Goal: Information Seeking & Learning: Learn about a topic

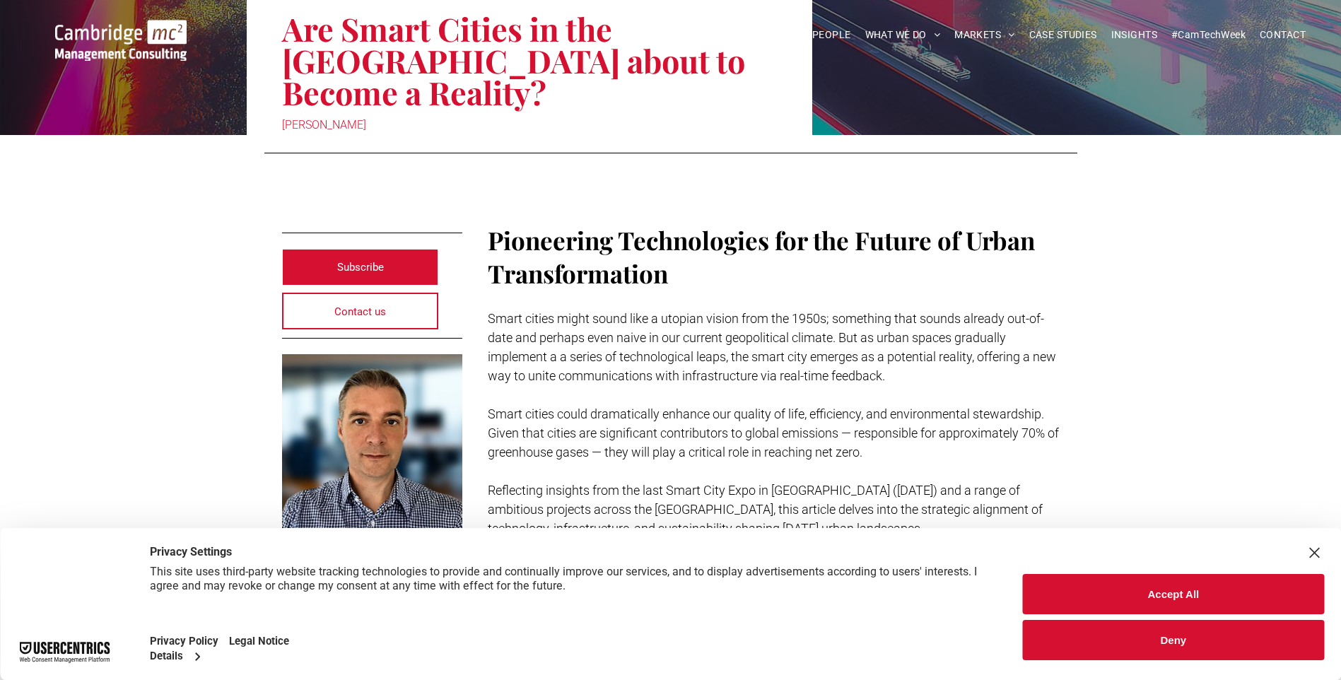
scroll to position [283, 0]
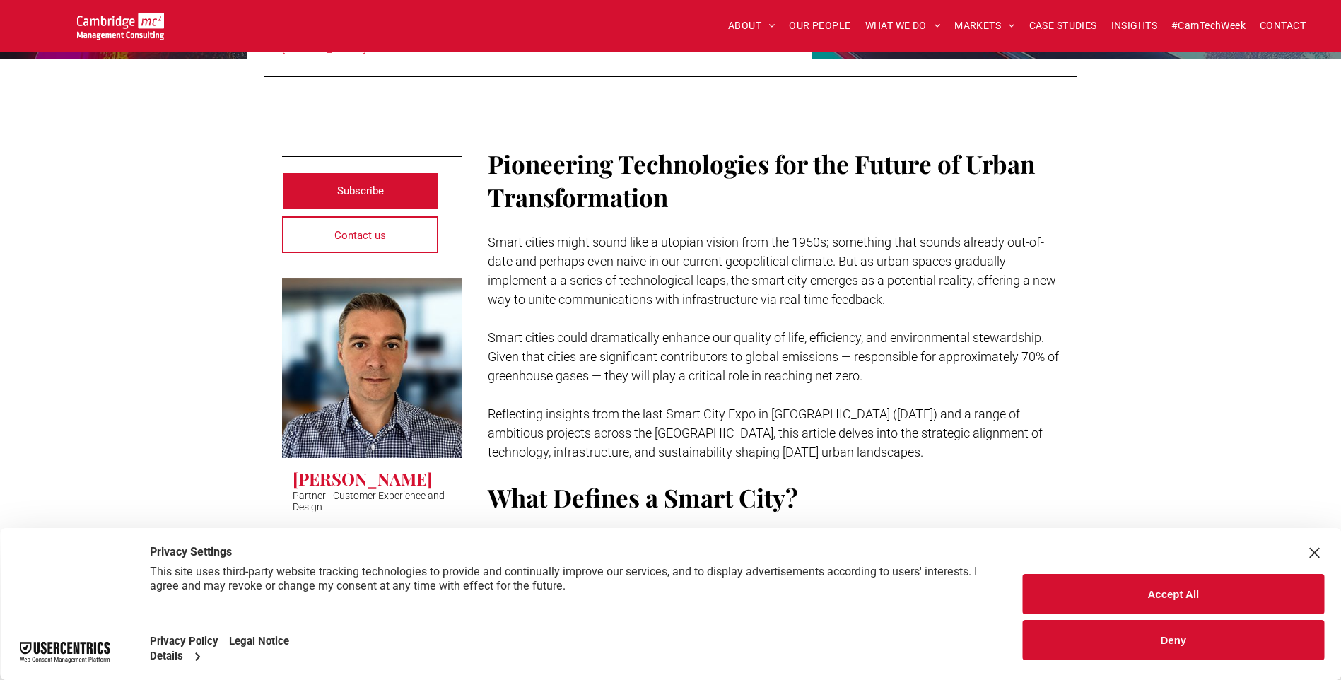
click at [1156, 589] on button "Accept All" at bounding box center [1173, 594] width 301 height 40
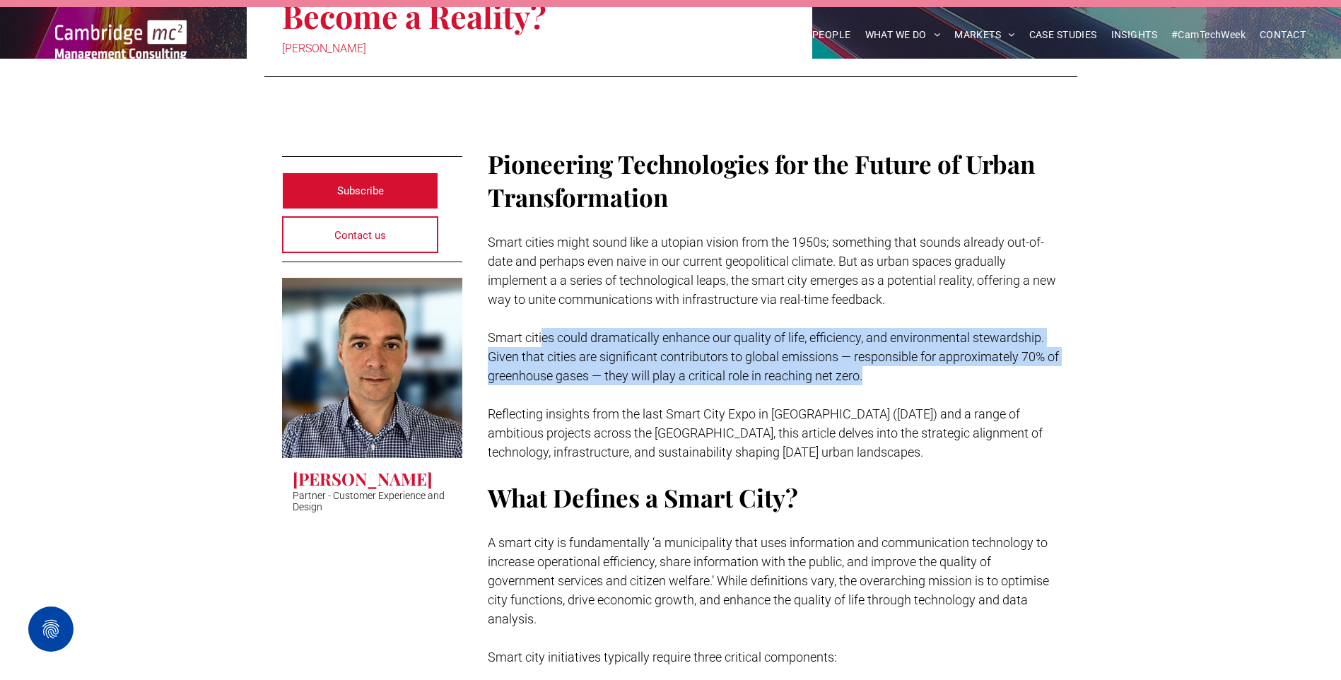
drag, startPoint x: 542, startPoint y: 299, endPoint x: 984, endPoint y: 348, distance: 444.5
click at [984, 348] on p "Smart cities could dramatically enhance our quality of life, efficiency, and en…" at bounding box center [774, 356] width 572 height 57
drag, startPoint x: 984, startPoint y: 348, endPoint x: 704, endPoint y: 350, distance: 279.9
click at [704, 350] on span "Smart cities could dramatically enhance our quality of life, efficiency, and en…" at bounding box center [773, 356] width 571 height 53
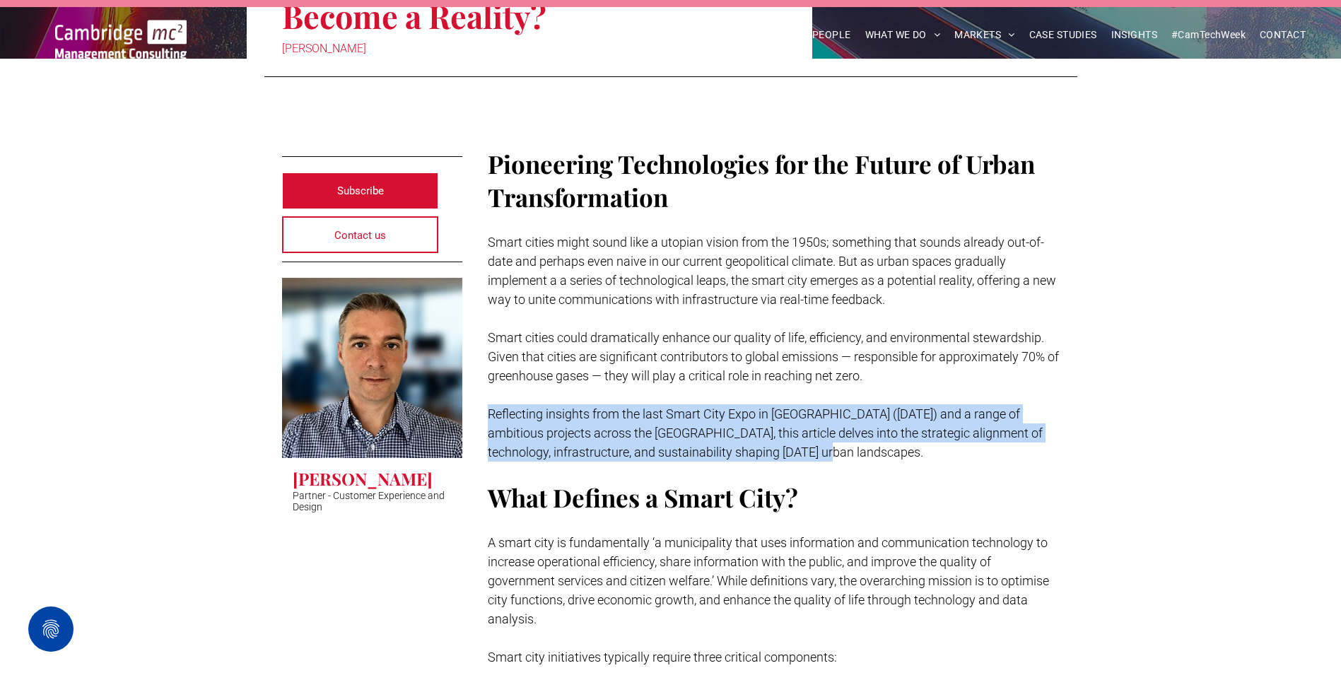
drag, startPoint x: 491, startPoint y: 388, endPoint x: 908, endPoint y: 416, distance: 417.3
click at [908, 416] on p "Reflecting insights from the last Smart City Expo in [GEOGRAPHIC_DATA] ([DATE])…" at bounding box center [774, 432] width 572 height 57
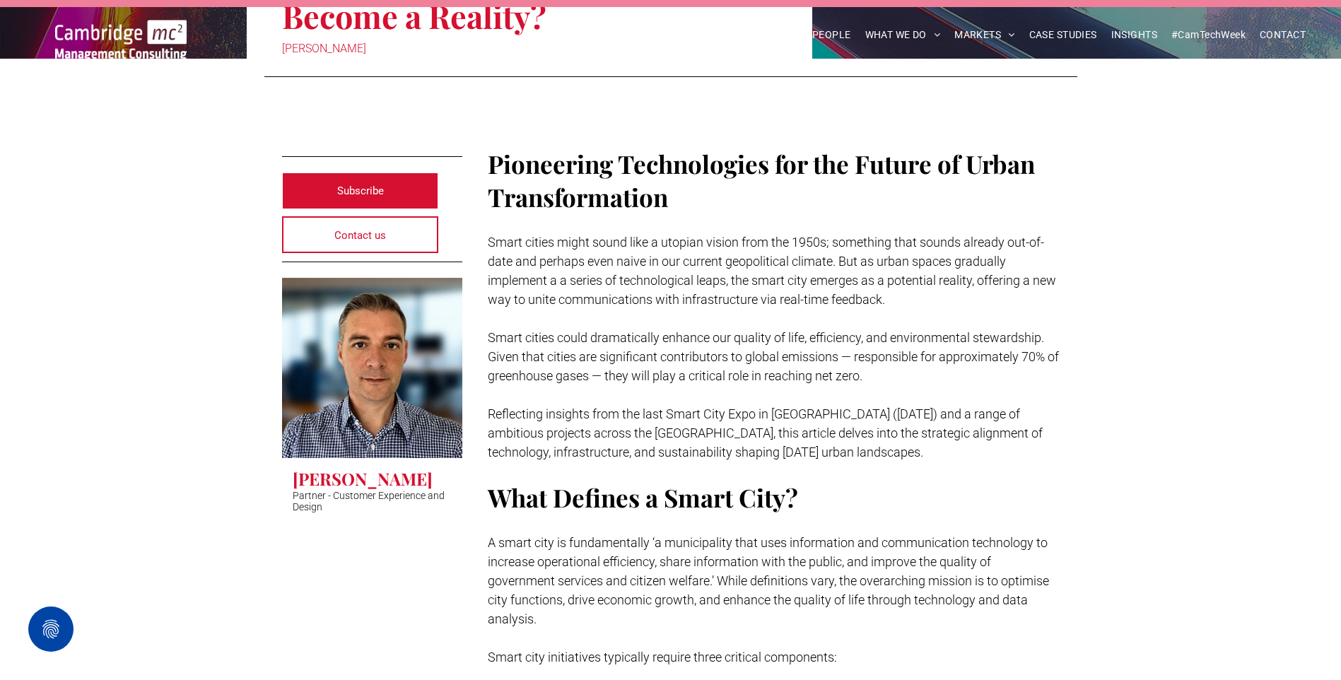
drag, startPoint x: 908, startPoint y: 416, endPoint x: 737, endPoint y: 310, distance: 201.0
click at [737, 330] on span "Smart cities could dramatically enhance our quality of life, efficiency, and en…" at bounding box center [773, 356] width 571 height 53
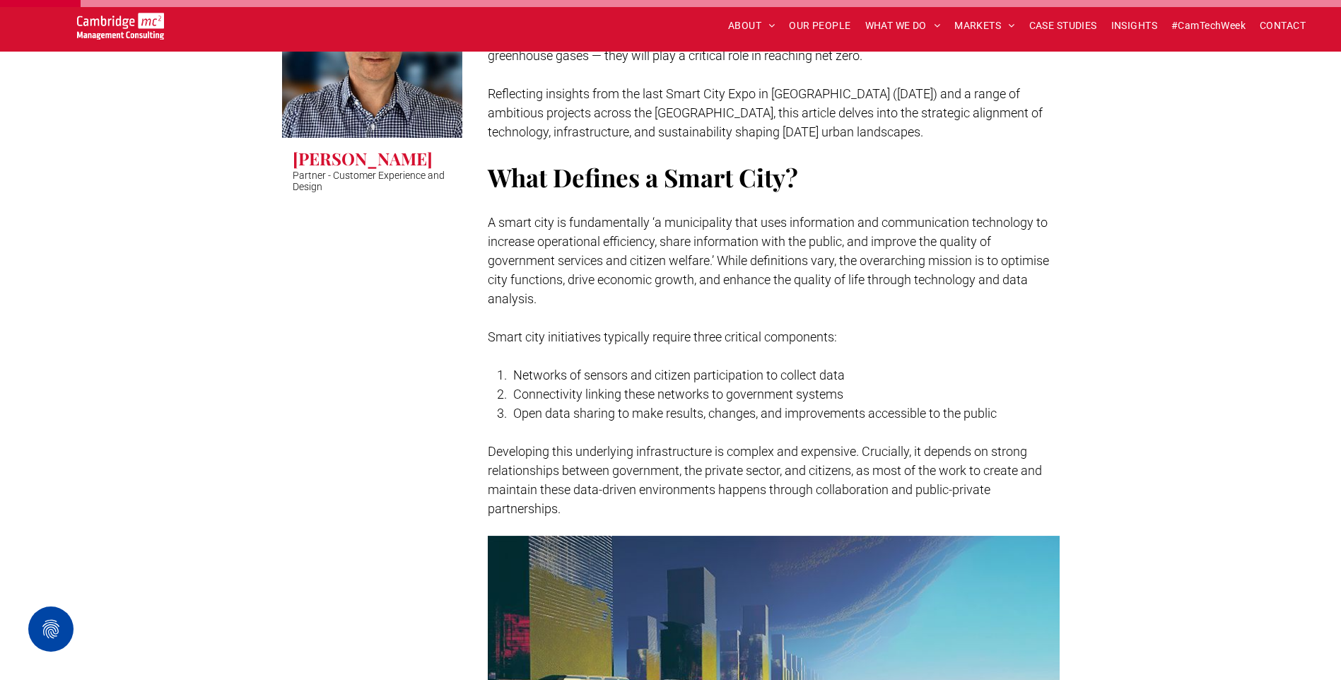
scroll to position [636, 0]
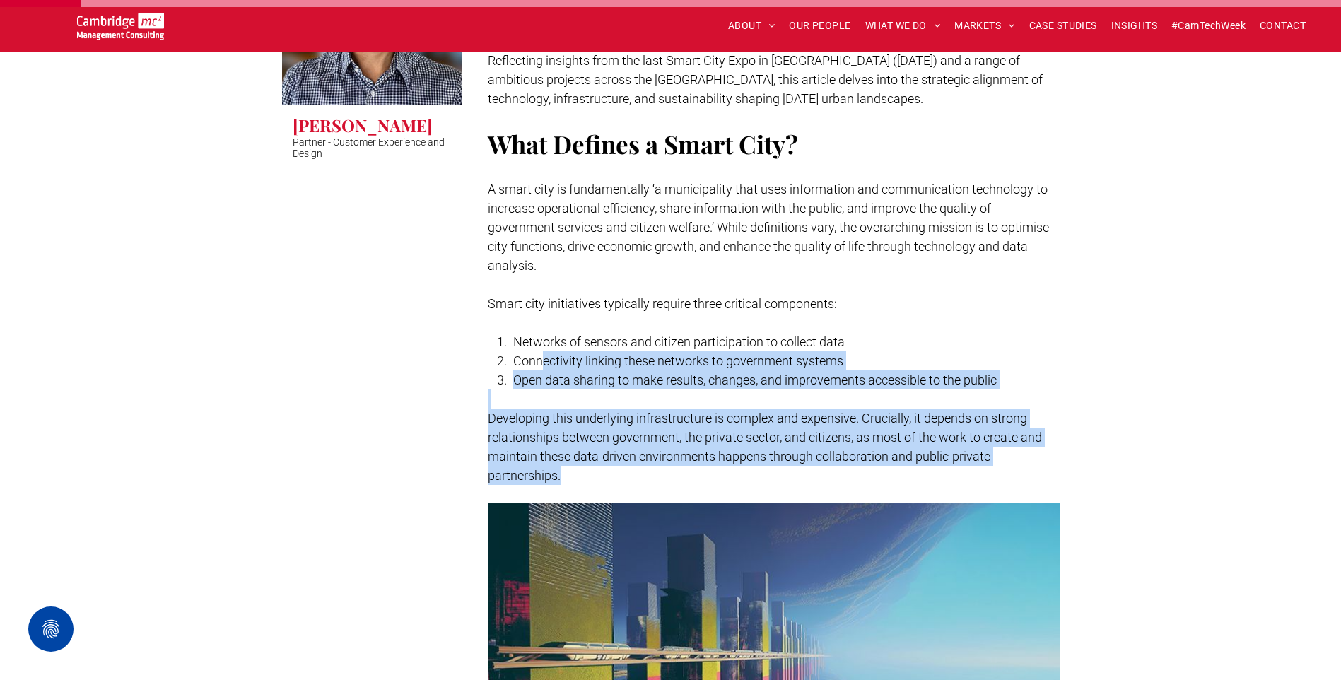
drag, startPoint x: 541, startPoint y: 332, endPoint x: 1040, endPoint y: 447, distance: 511.4
click at [1040, 447] on div "Pioneering Technologies for the Future of Urban Transformation Smart cities mig…" at bounding box center [774, 139] width 572 height 694
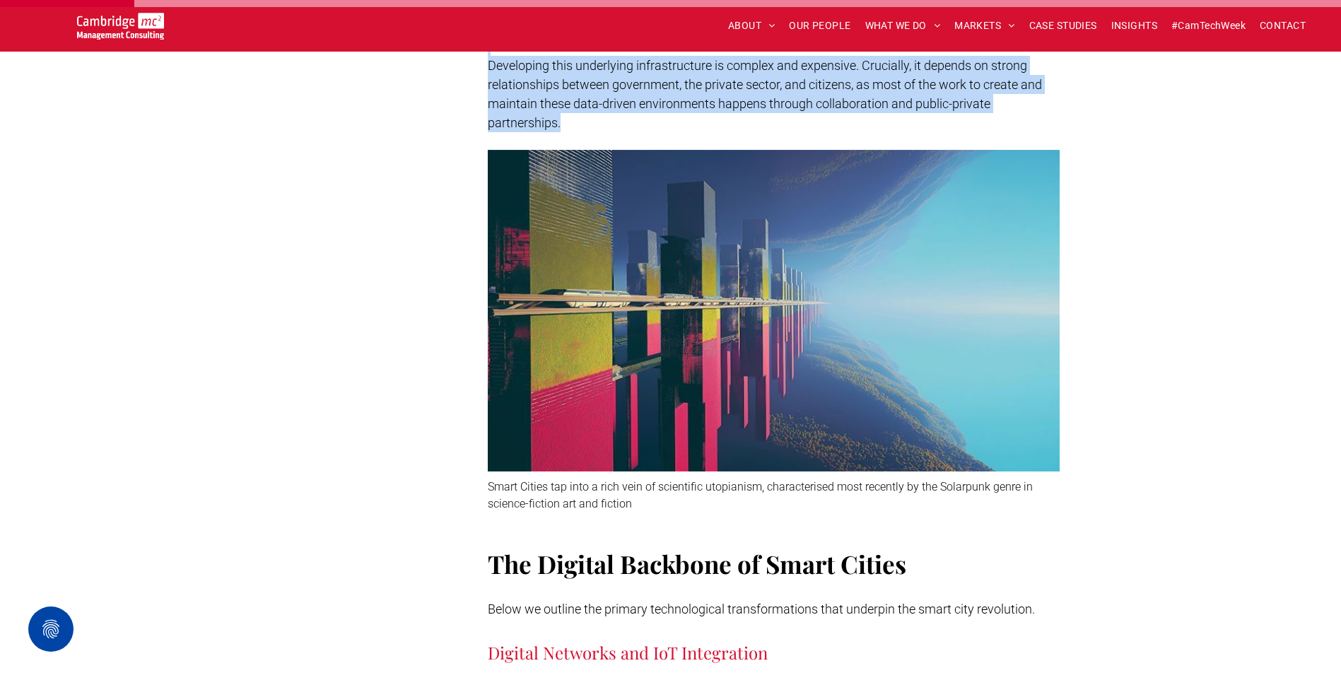
scroll to position [990, 0]
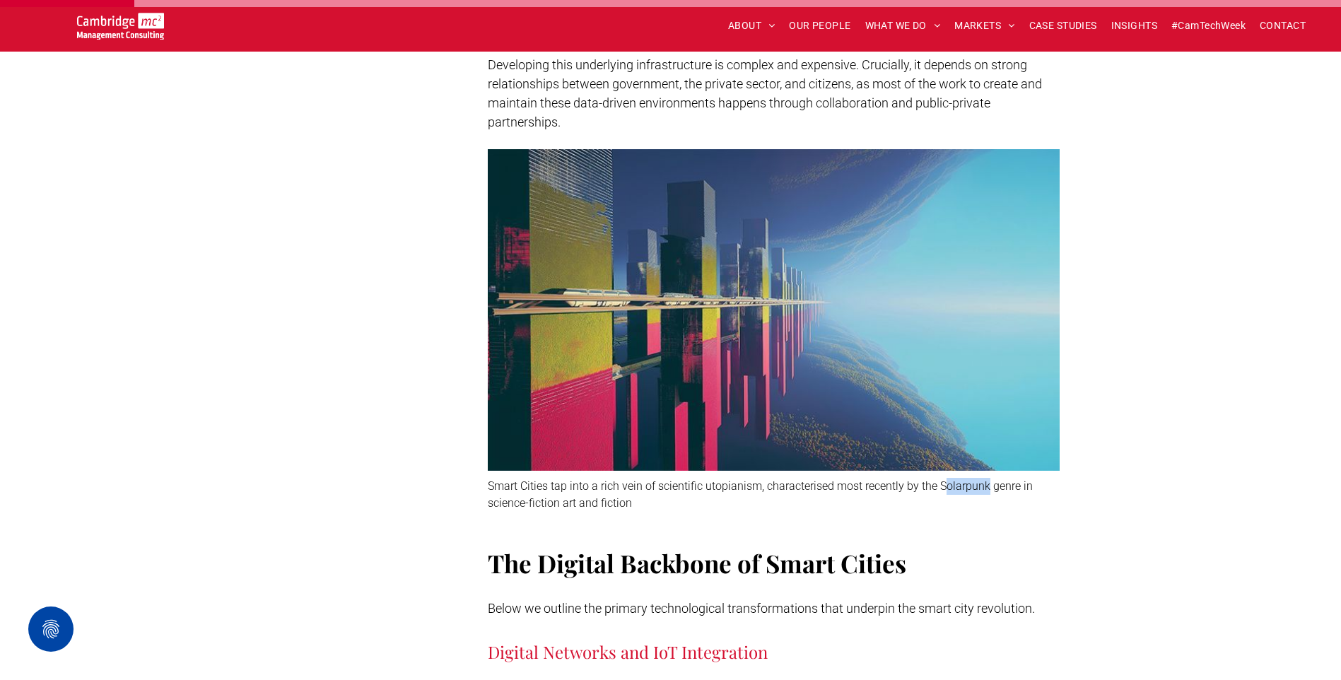
drag, startPoint x: 941, startPoint y: 456, endPoint x: 987, endPoint y: 457, distance: 46.7
click at [987, 479] on span "Smart Cities tap into a rich vein of scientific utopianism, characterised most …" at bounding box center [760, 494] width 545 height 30
drag, startPoint x: 987, startPoint y: 457, endPoint x: 945, endPoint y: 455, distance: 42.5
click at [945, 479] on span "Smart Cities tap into a rich vein of scientific utopianism, characterised most …" at bounding box center [760, 494] width 545 height 30
drag, startPoint x: 939, startPoint y: 452, endPoint x: 987, endPoint y: 459, distance: 47.8
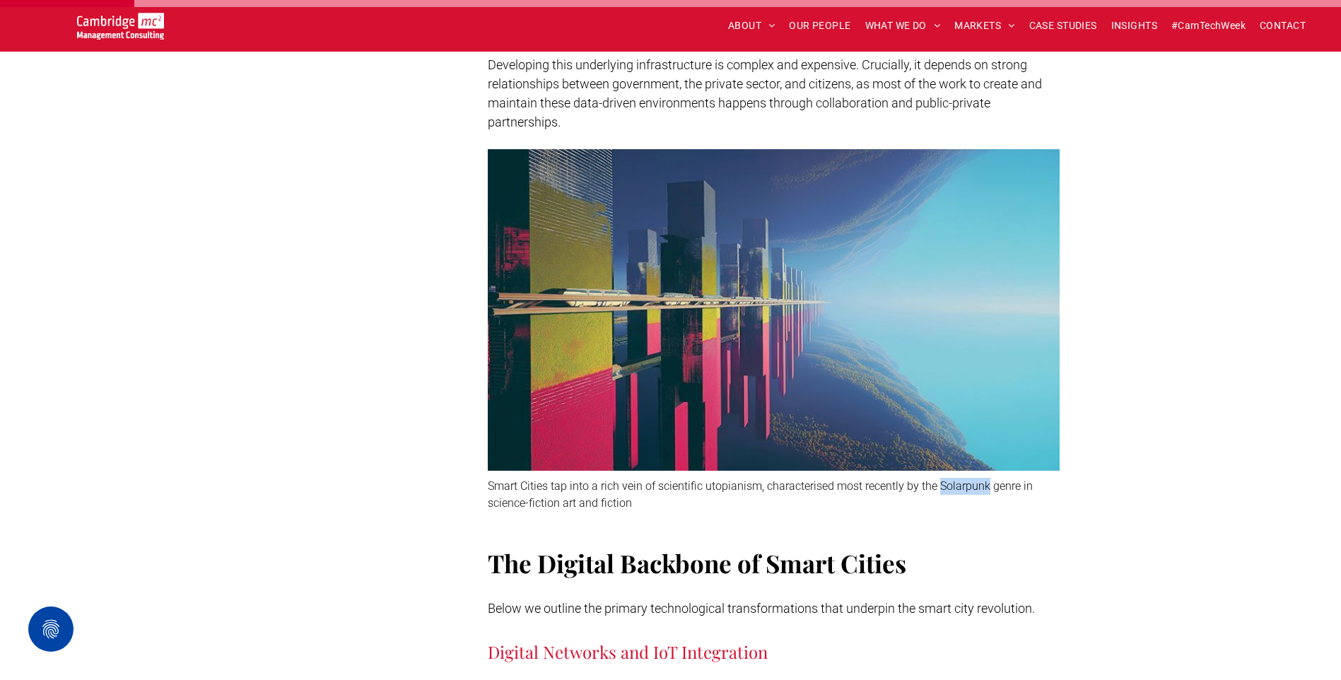
click at [987, 479] on span "Smart Cities tap into a rich vein of scientific utopianism, characterised most …" at bounding box center [760, 494] width 545 height 30
drag, startPoint x: 987, startPoint y: 459, endPoint x: 970, endPoint y: 456, distance: 16.5
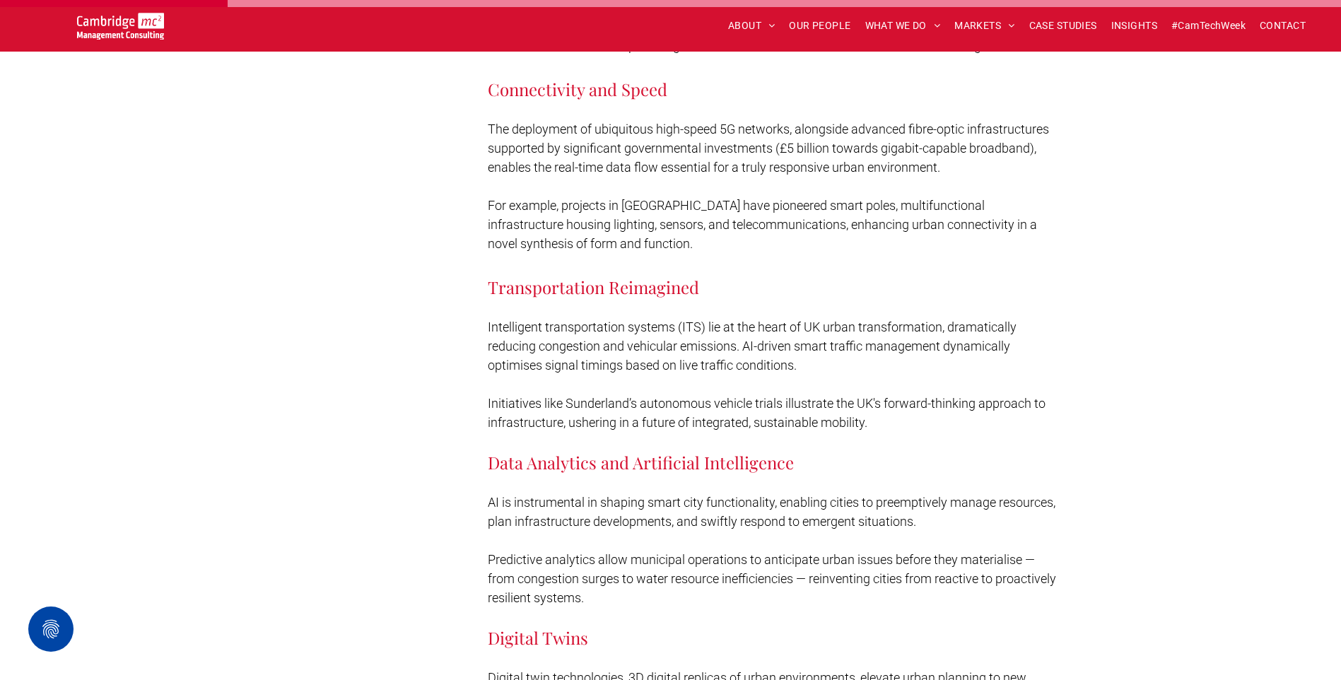
scroll to position [1696, 0]
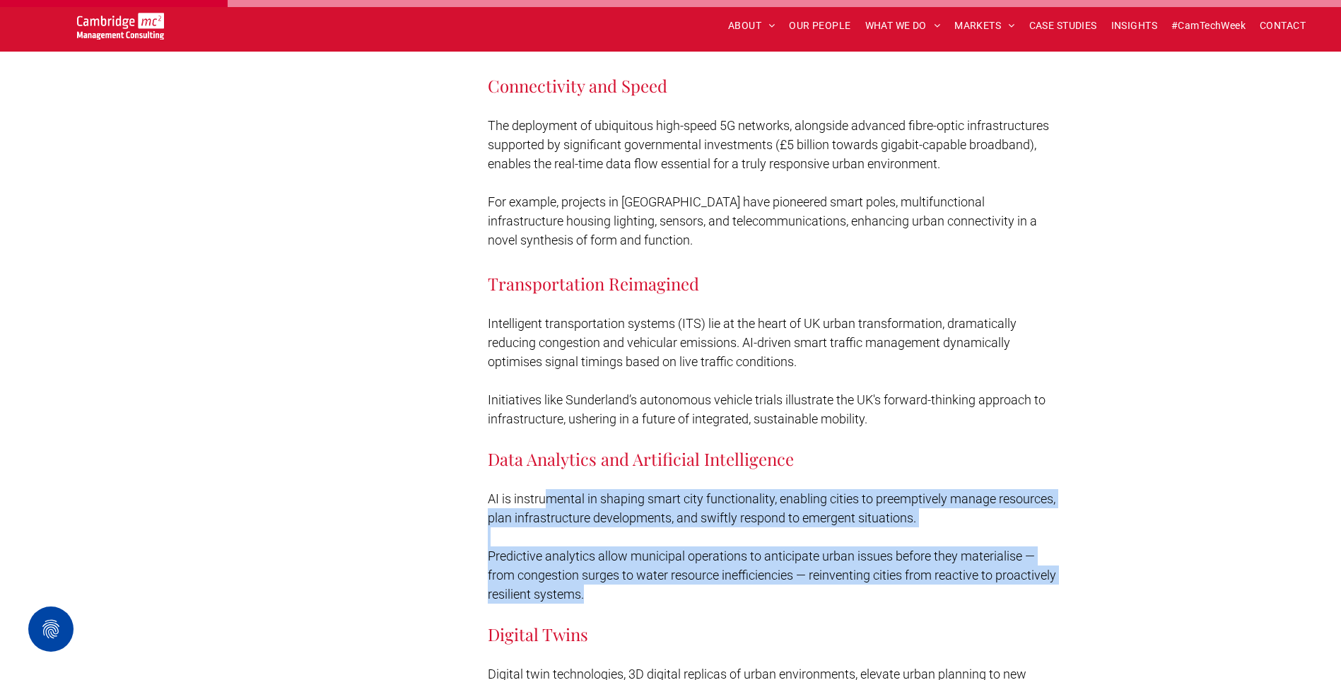
drag, startPoint x: 678, startPoint y: 464, endPoint x: 946, endPoint y: 564, distance: 286.1
click at [946, 564] on div "The Digital Backbone of Smart Cities Below we outline the primary technological…" at bounding box center [774, 309] width 572 height 942
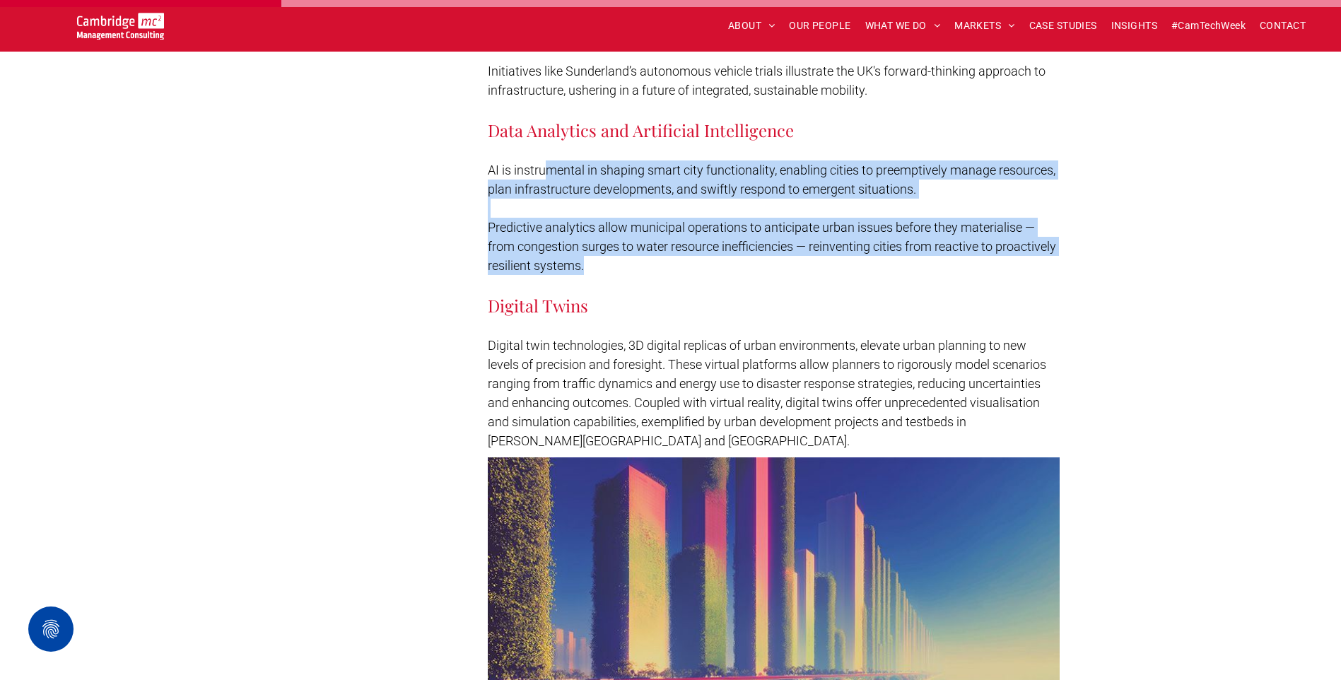
scroll to position [2050, 0]
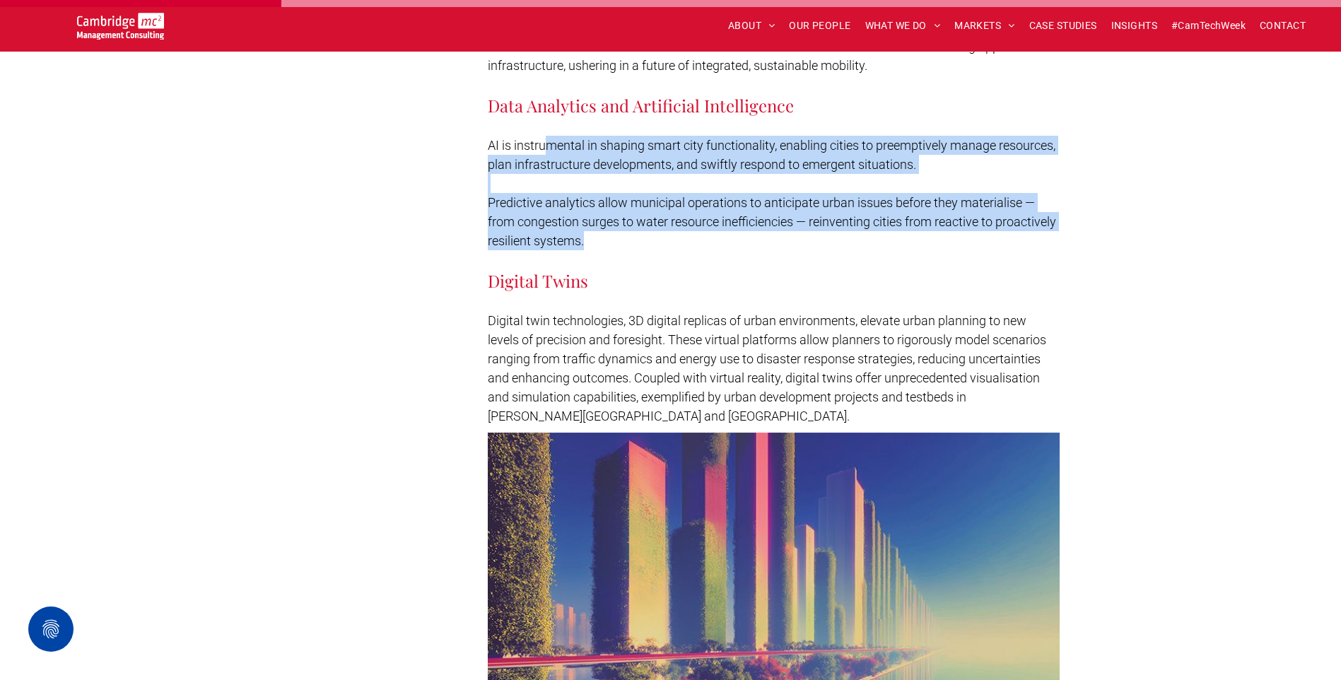
click at [630, 195] on span "Predictive analytics allow municipal operations to anticipate urban issues befo…" at bounding box center [772, 221] width 568 height 53
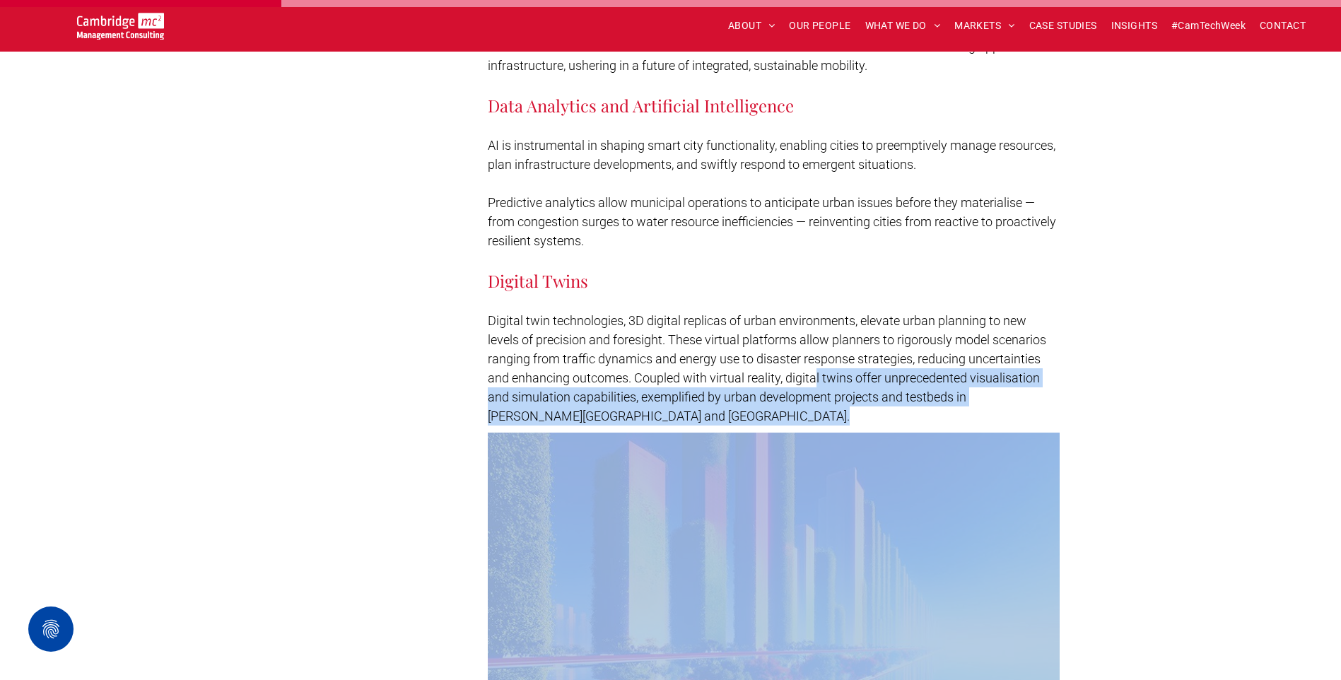
drag, startPoint x: 816, startPoint y: 343, endPoint x: 827, endPoint y: 397, distance: 54.9
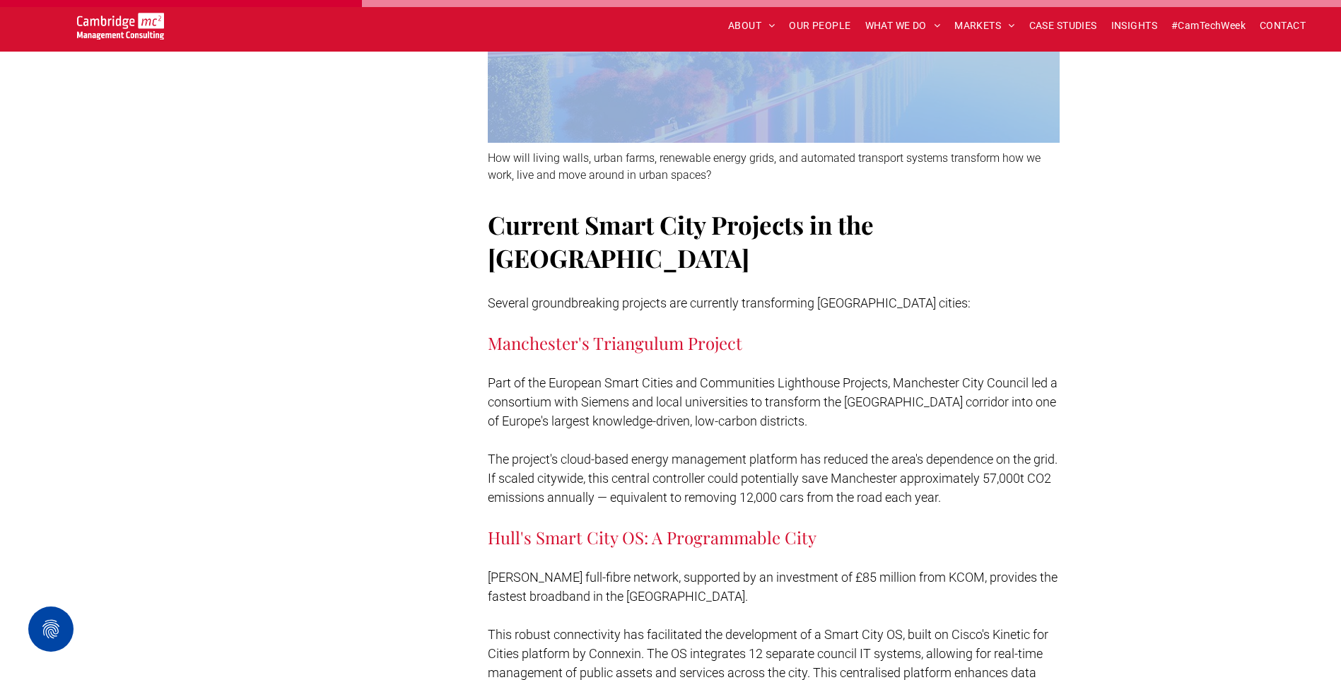
scroll to position [2757, 0]
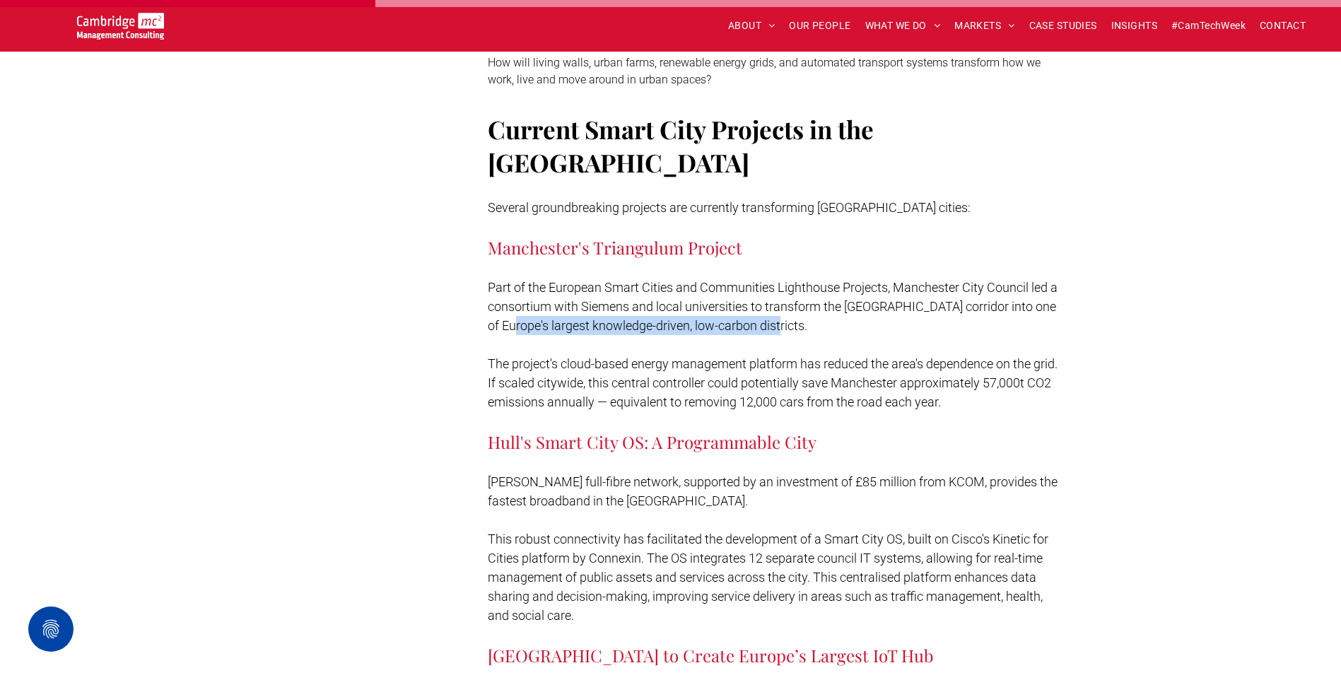
drag, startPoint x: 536, startPoint y: 266, endPoint x: 803, endPoint y: 263, distance: 267.2
click at [803, 278] on p "Part of the European Smart Cities and Communities Lighthouse Projects, Manchest…" at bounding box center [774, 306] width 572 height 57
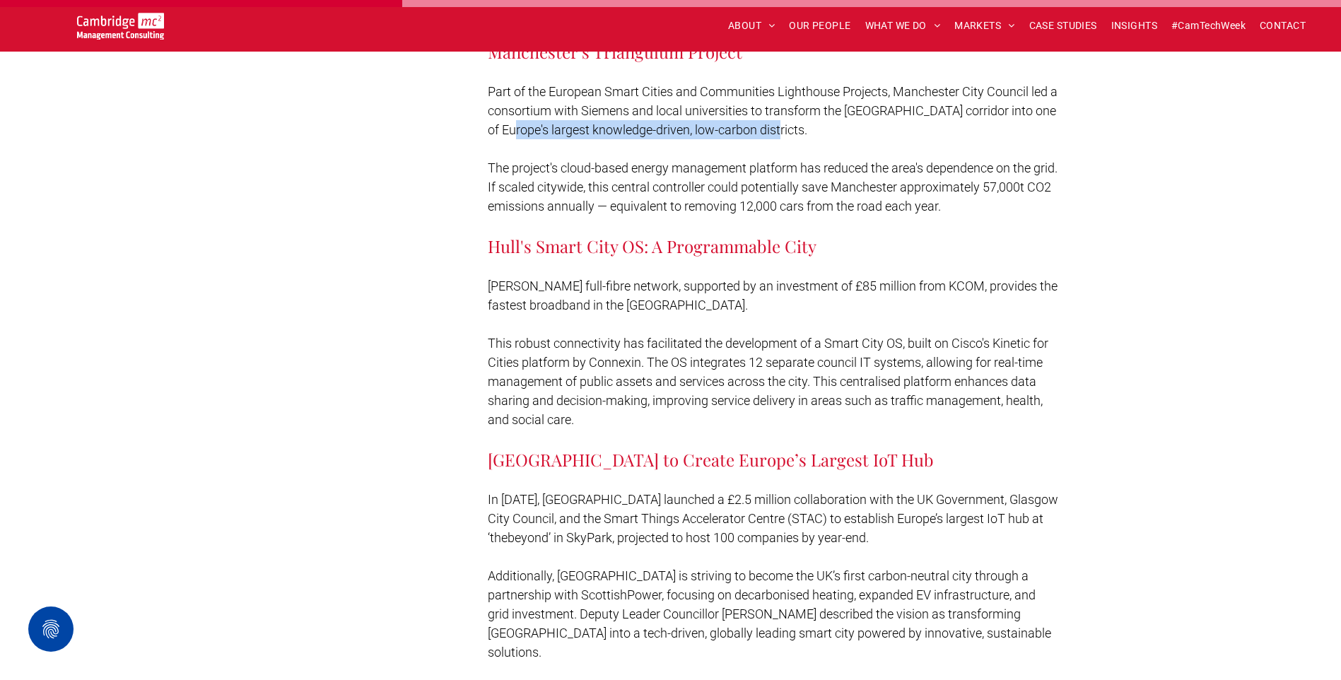
scroll to position [2969, 0]
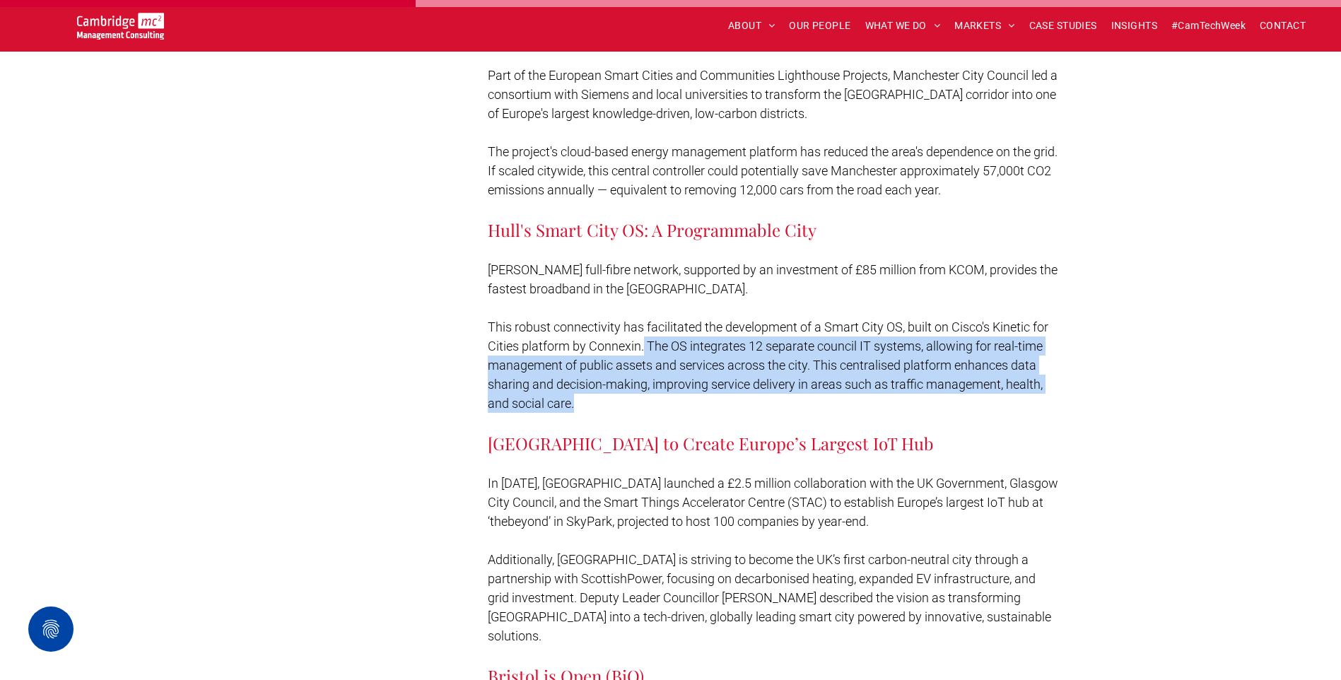
drag, startPoint x: 644, startPoint y: 284, endPoint x: 645, endPoint y: 345, distance: 60.8
click at [645, 345] on p "This robust connectivity has facilitated the development of a Smart City OS, bu…" at bounding box center [774, 364] width 572 height 95
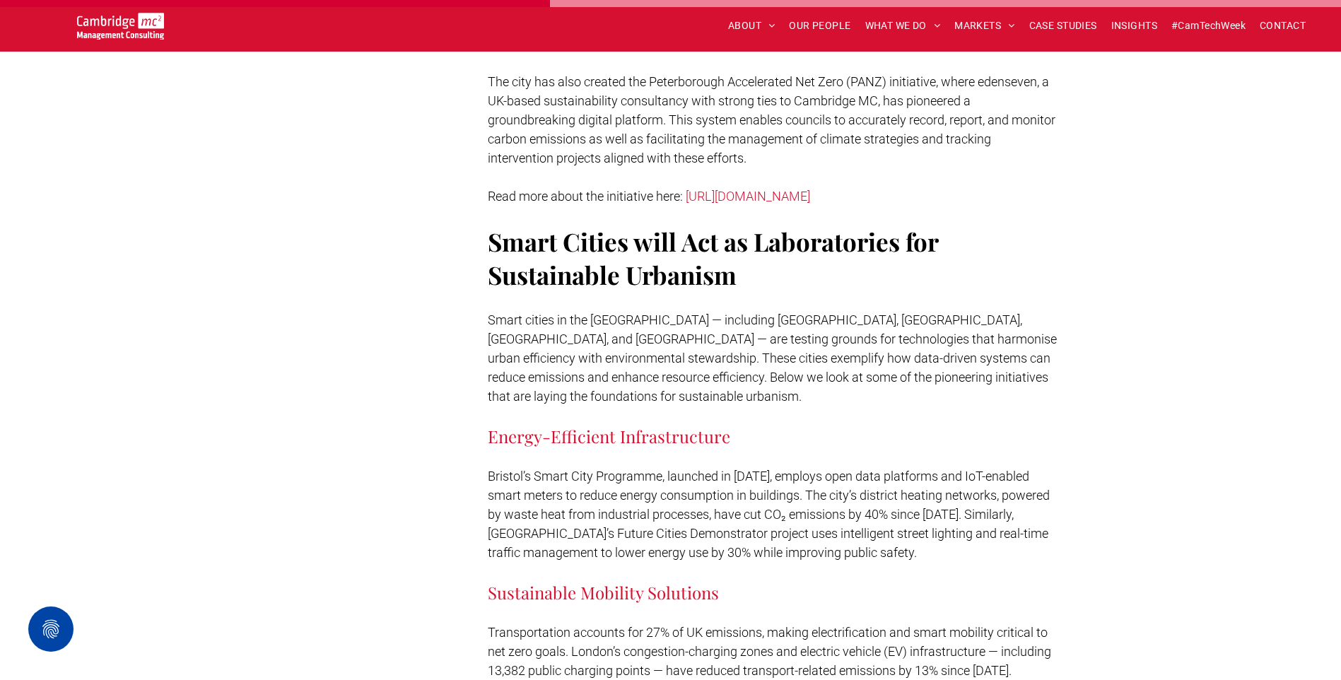
scroll to position [3958, 0]
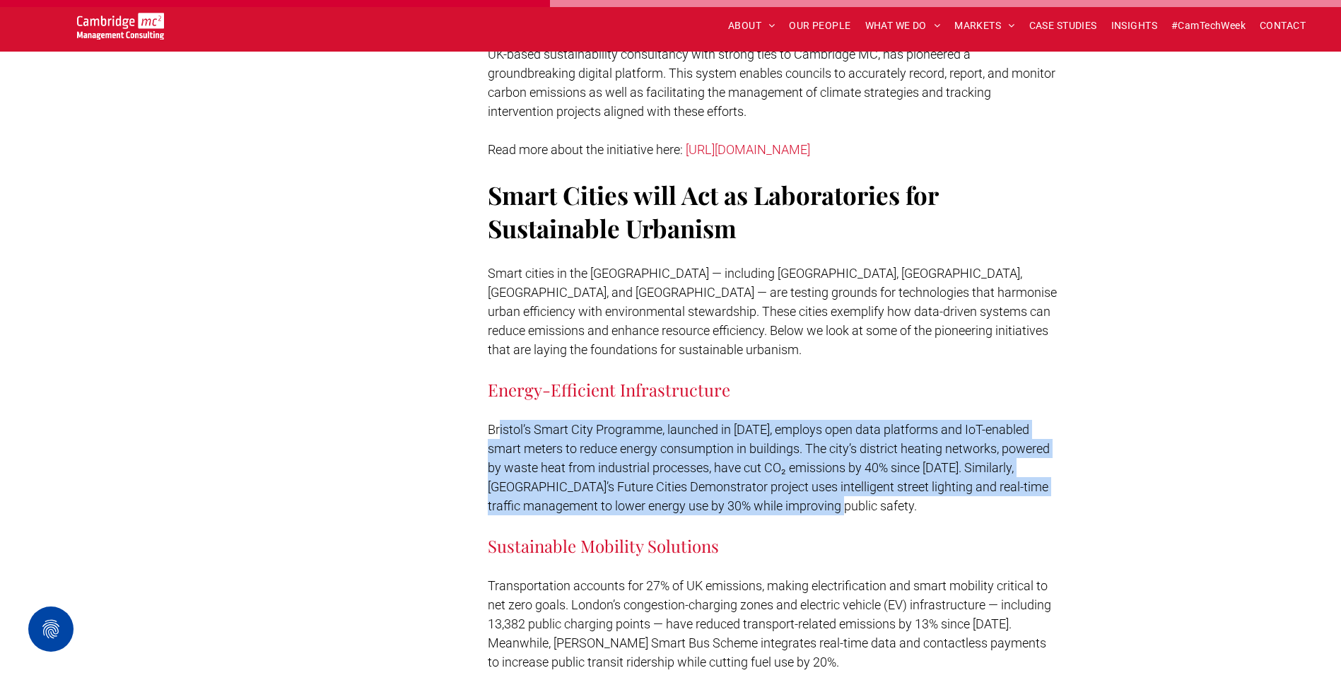
drag, startPoint x: 501, startPoint y: 352, endPoint x: 993, endPoint y: 423, distance: 497.0
click at [993, 423] on p "Bristol’s Smart City Programme, launched in [DATE], employs open data platforms…" at bounding box center [774, 467] width 572 height 95
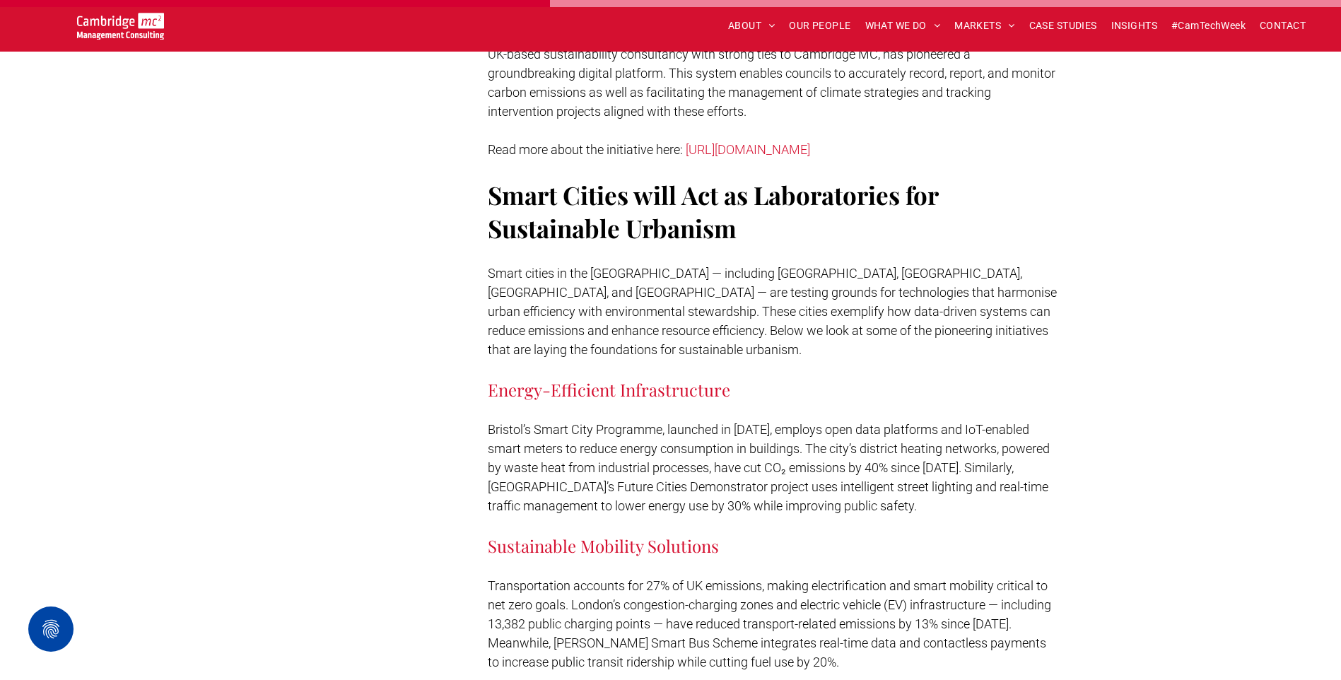
drag, startPoint x: 993, startPoint y: 423, endPoint x: 908, endPoint y: 457, distance: 91.4
click at [908, 534] on h3 "Sustainable Mobility Solutions" at bounding box center [774, 545] width 572 height 23
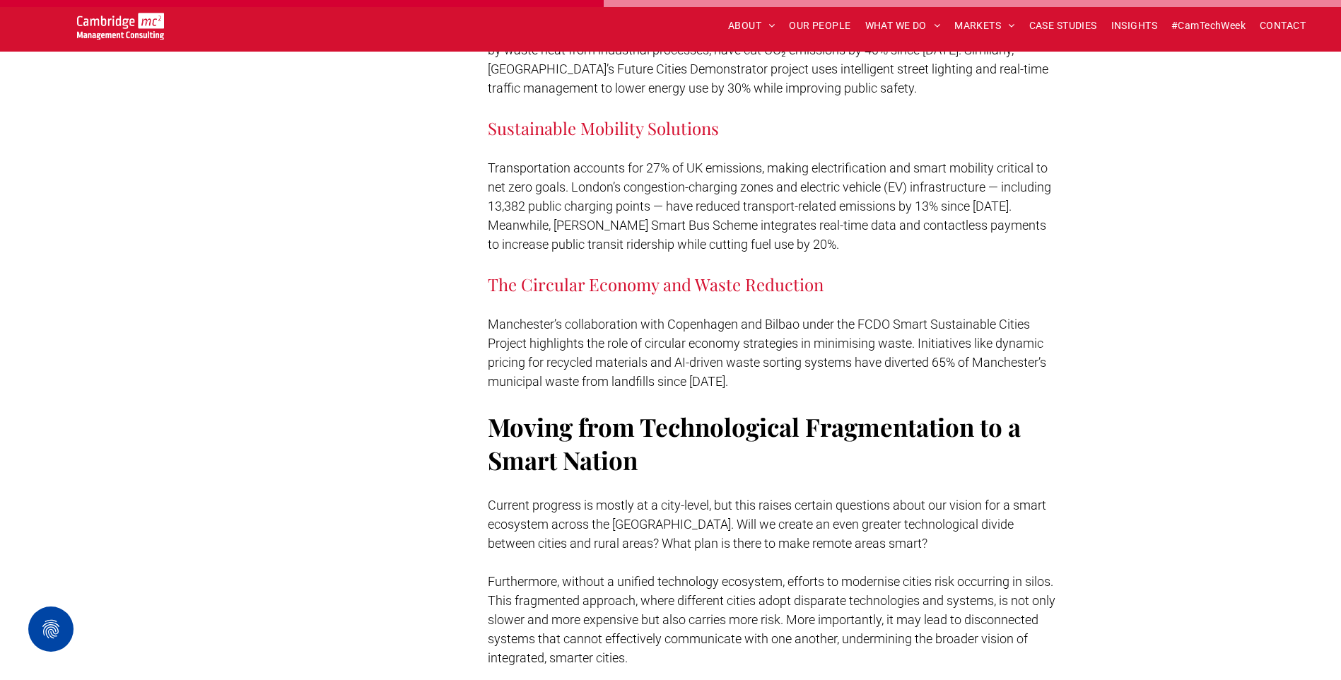
scroll to position [4382, 0]
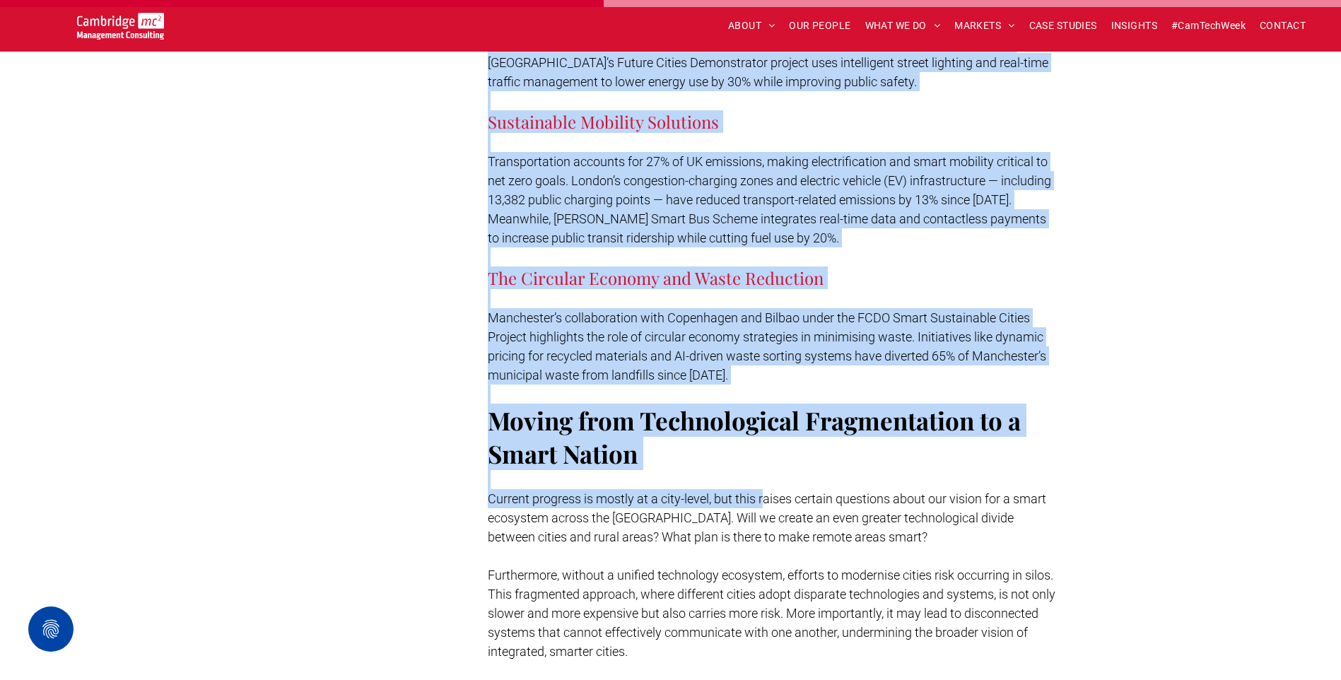
drag, startPoint x: 475, startPoint y: 351, endPoint x: 762, endPoint y: 409, distance: 292.8
click at [762, 409] on div "Subscribe Contact us [PERSON_NAME] Partner - Customer Experience and Design But…" at bounding box center [670, 41] width 777 height 8010
click at [1083, 372] on div "Subscribe Contact us [PERSON_NAME] Partner - Customer Experience and Design But…" at bounding box center [671, 73] width 848 height 8097
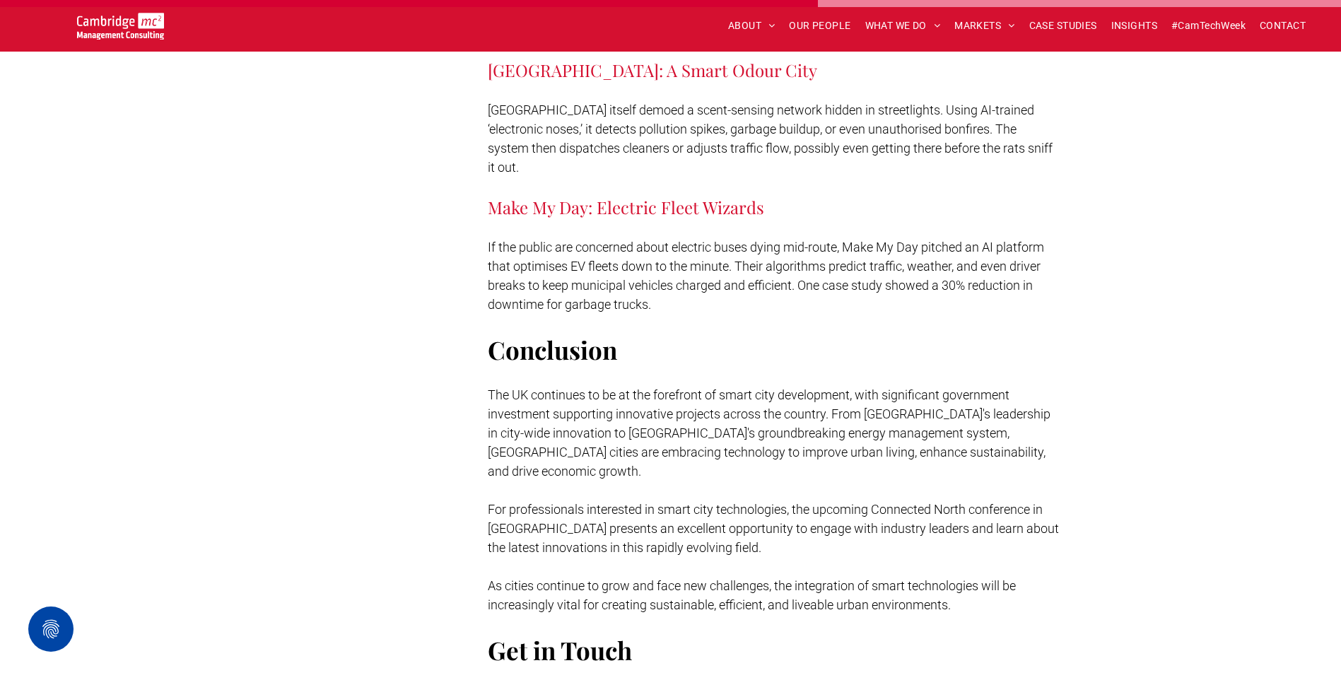
scroll to position [5867, 0]
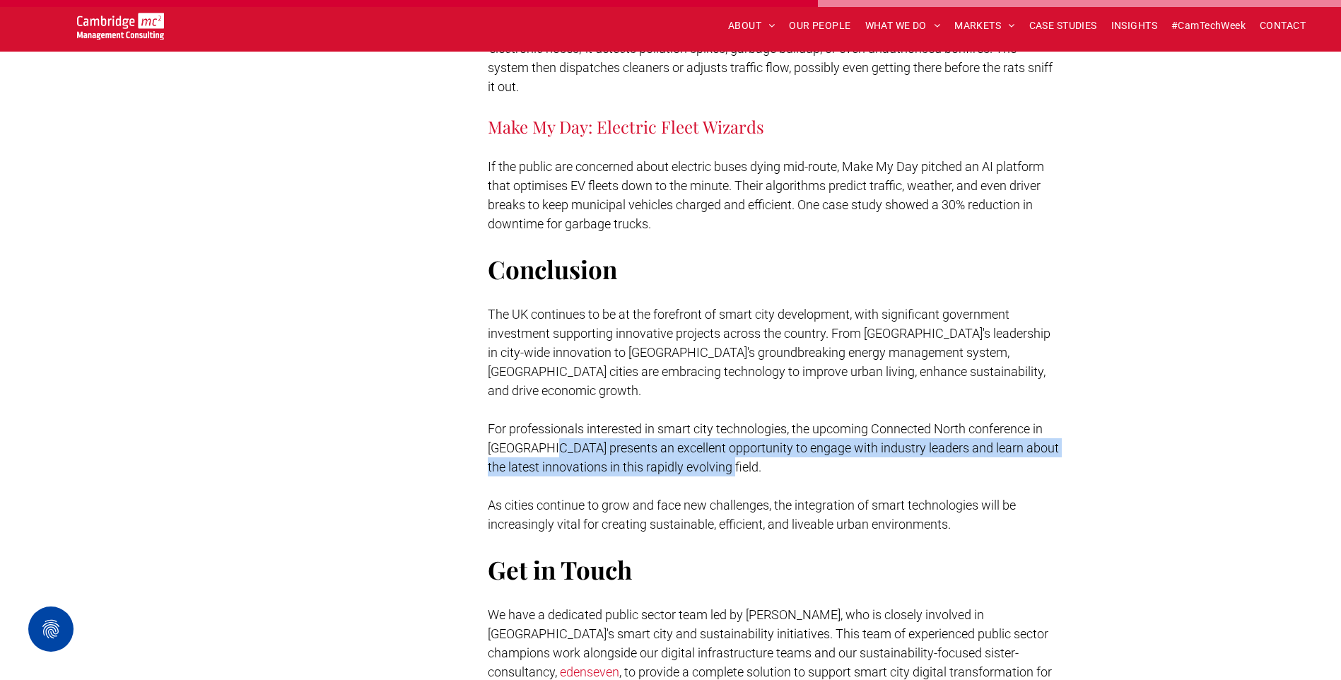
drag, startPoint x: 585, startPoint y: 322, endPoint x: 814, endPoint y: 334, distance: 228.6
click at [814, 419] on p "For professionals interested in smart city technologies, the upcoming Connected…" at bounding box center [774, 447] width 572 height 57
drag, startPoint x: 814, startPoint y: 334, endPoint x: 868, endPoint y: 343, distance: 55.2
click at [867, 419] on p "For professionals interested in smart city technologies, the upcoming Connected…" at bounding box center [774, 447] width 572 height 57
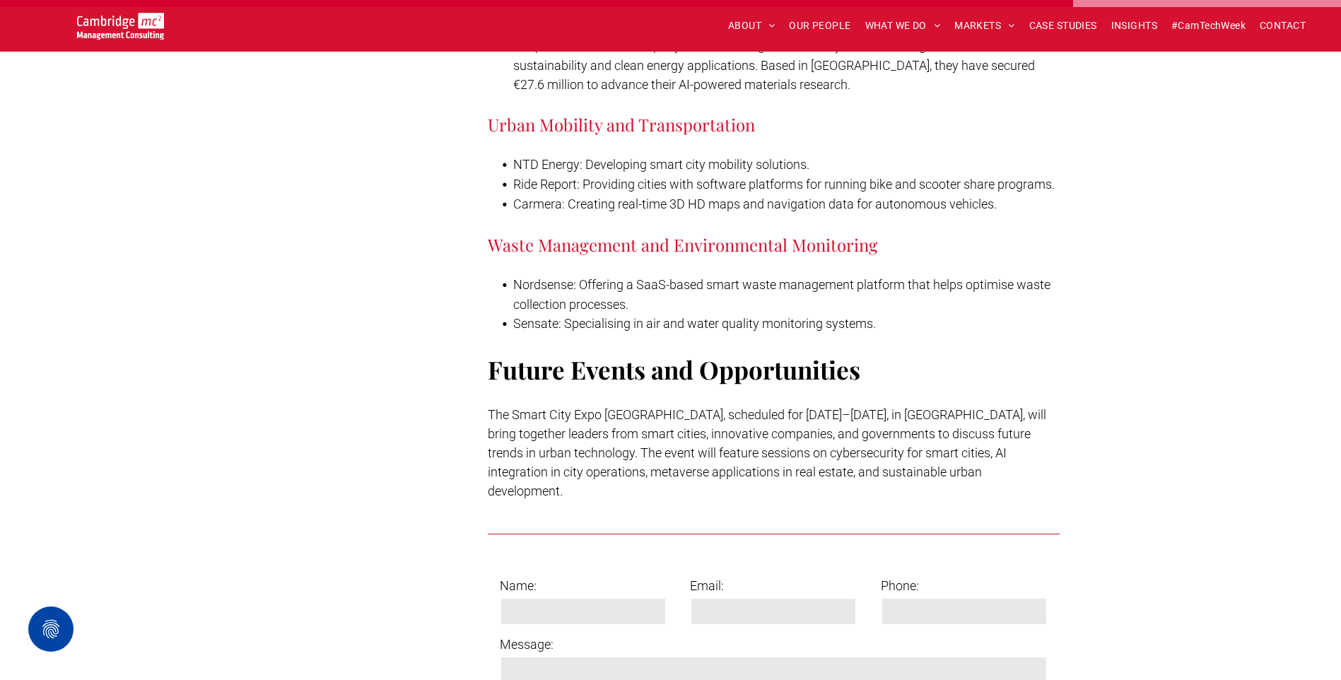
scroll to position [7704, 0]
